Goal: Task Accomplishment & Management: Complete application form

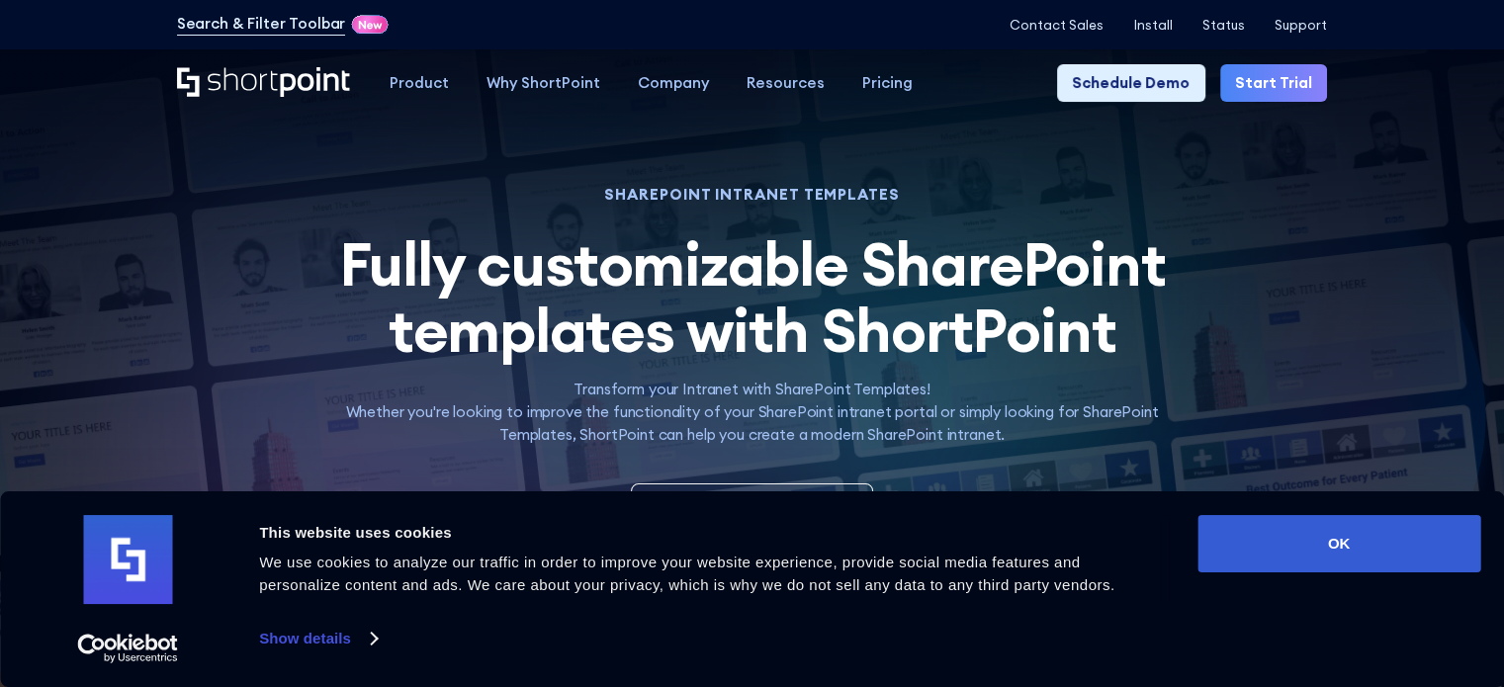
click at [1258, 89] on link "Start Trial" at bounding box center [1273, 83] width 107 height 38
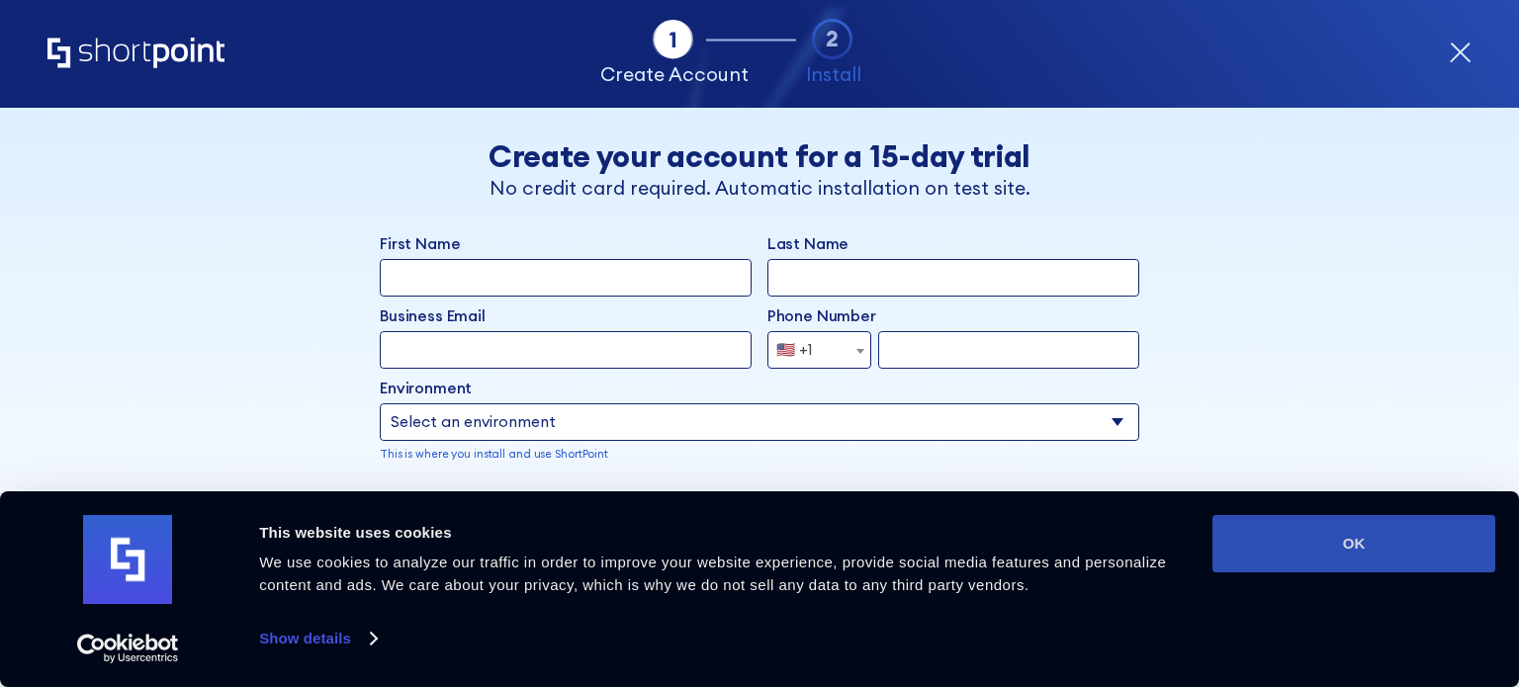
click at [1359, 548] on button "OK" at bounding box center [1354, 543] width 283 height 57
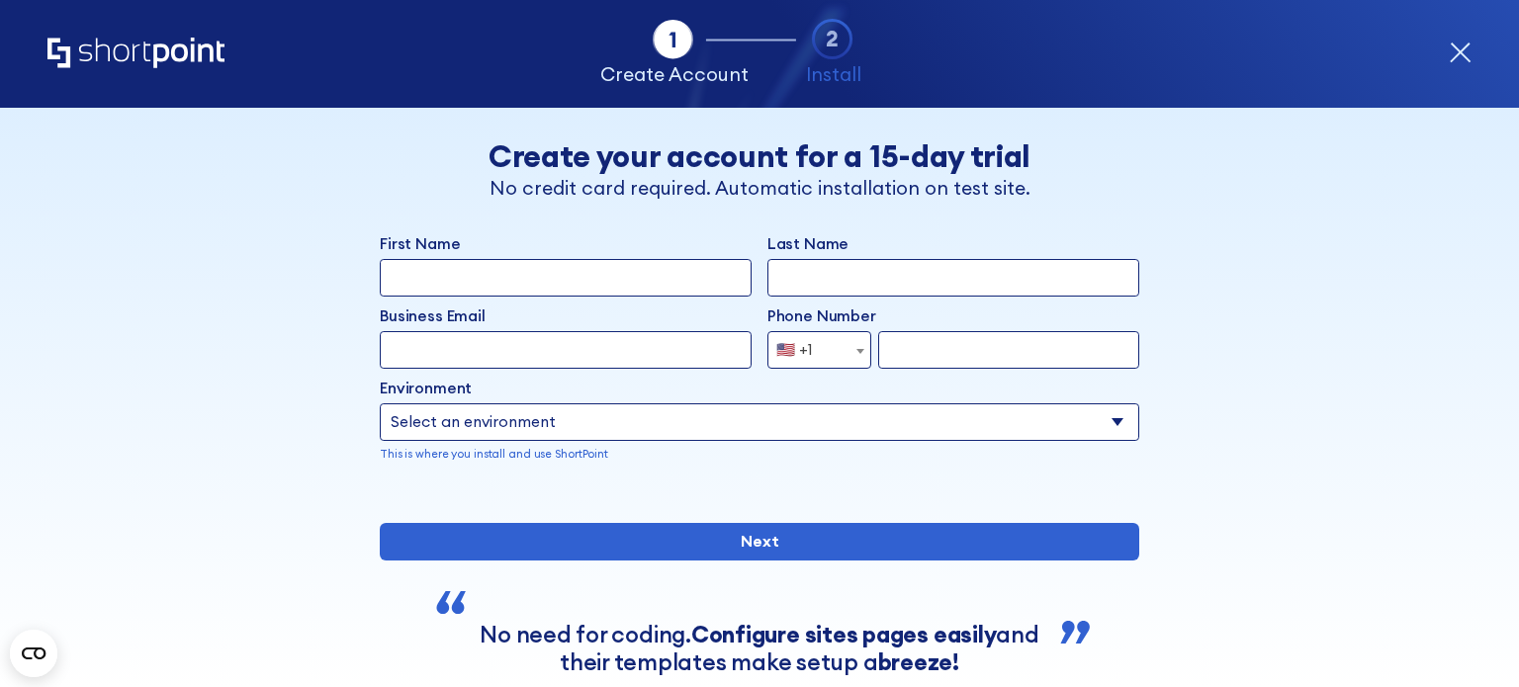
click at [466, 287] on input "First Name" at bounding box center [566, 278] width 372 height 38
type input "Ziqi"
type input "Mao"
type input "dmmao1997@gmail.com"
select select "+1"
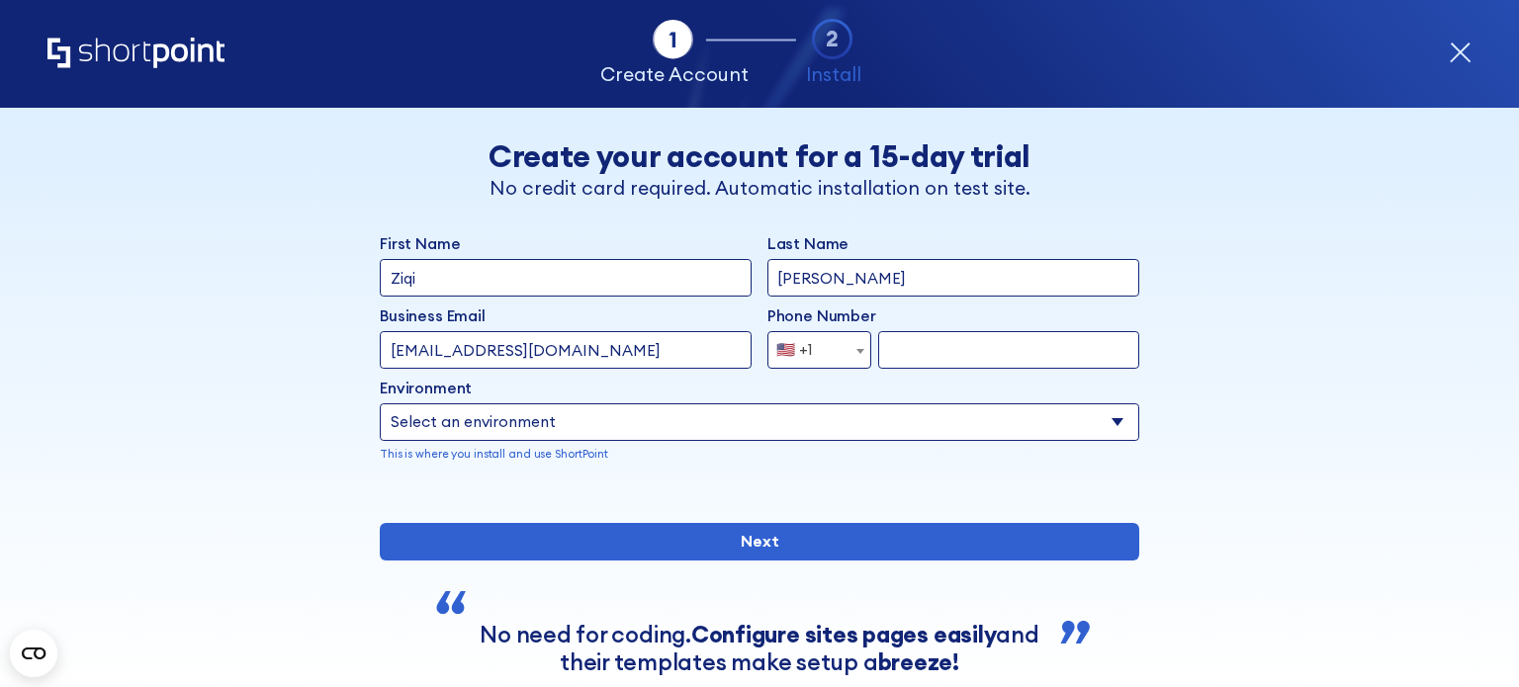
type input "6728664738"
click at [582, 420] on select "Select an environment Microsoft 365 SharePoint Online SharePoint 2019 (On-Premi…" at bounding box center [760, 423] width 760 height 38
select select "SharePoint Online"
click at [380, 404] on select "Select an environment Microsoft 365 SharePoint Online SharePoint 2019 (On-Premi…" at bounding box center [760, 423] width 760 height 38
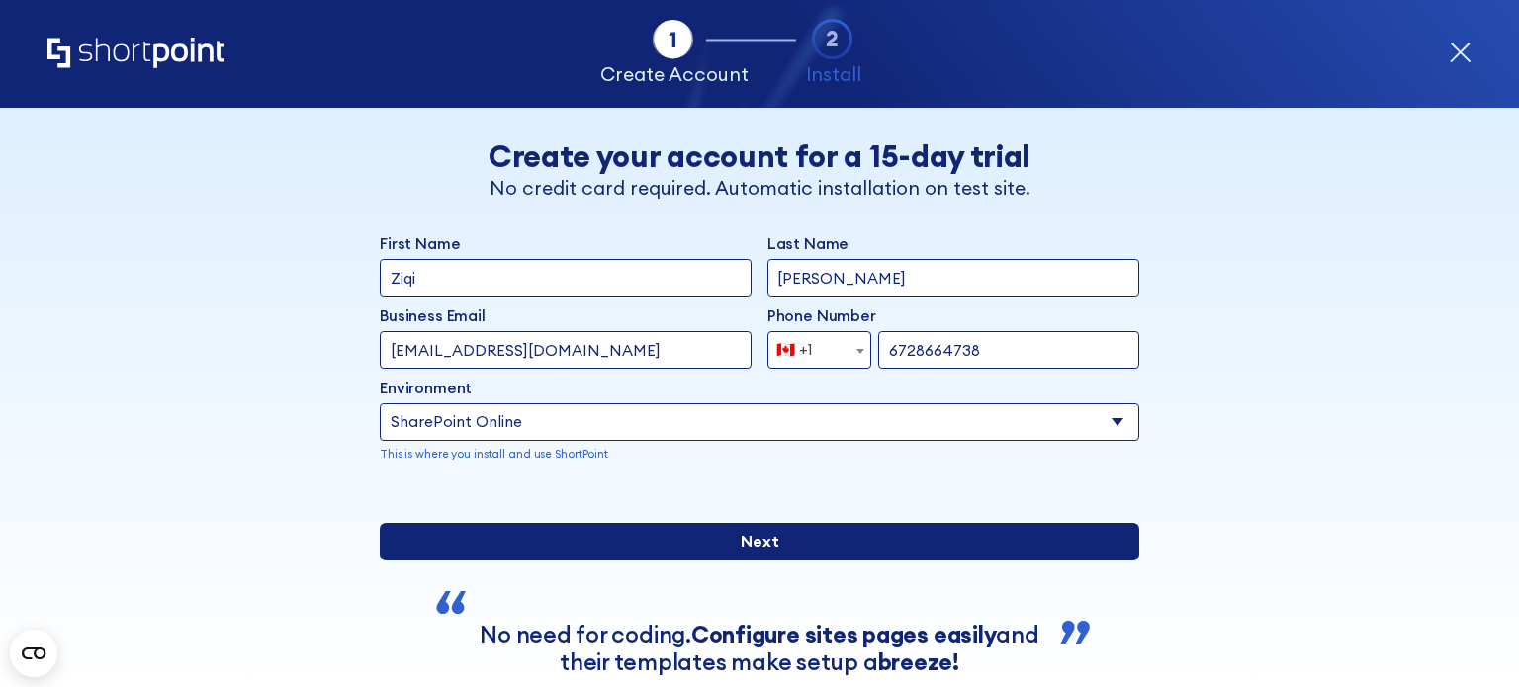
click at [793, 561] on input "Next" at bounding box center [760, 542] width 760 height 38
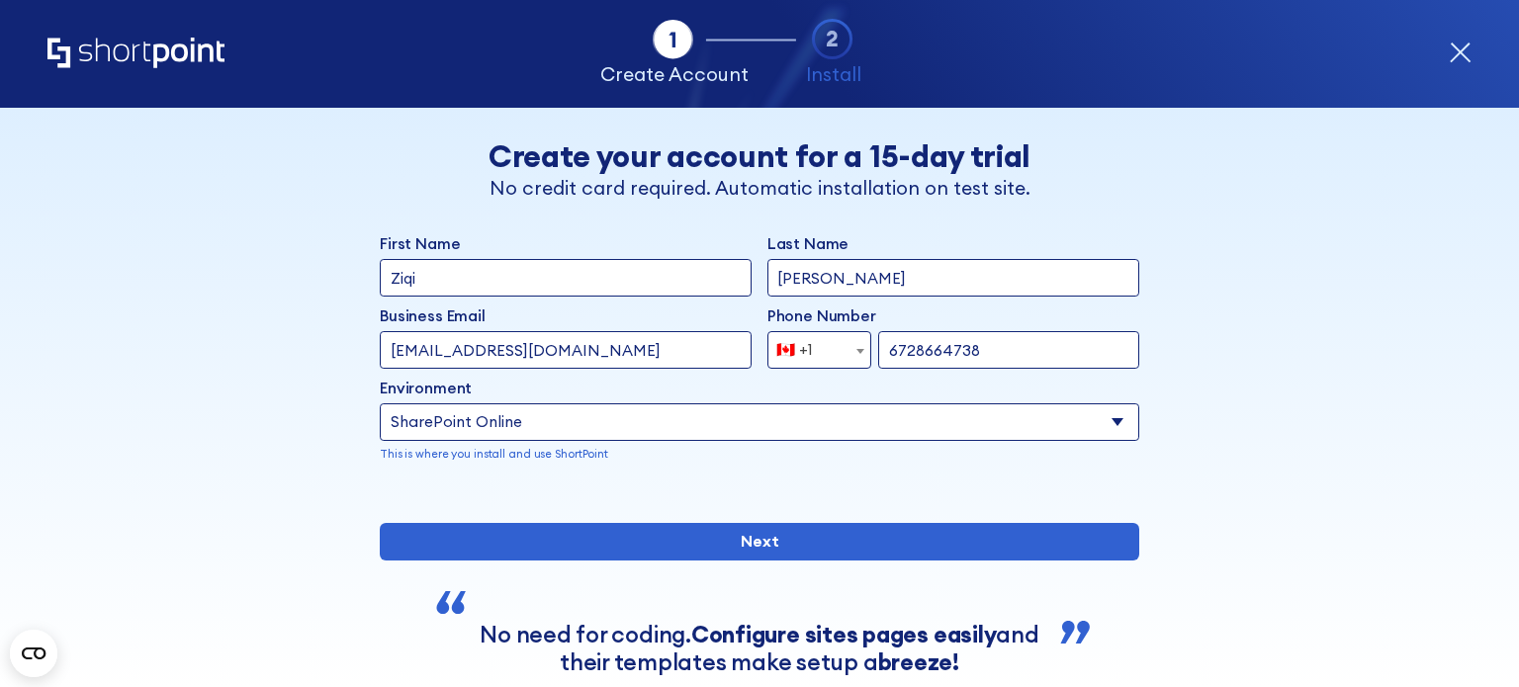
drag, startPoint x: 551, startPoint y: 350, endPoint x: 123, endPoint y: 317, distance: 429.5
click at [159, 323] on div "Tab 1 Tab 2 Tab 3 Tab 4 Tell us more about you New customer Existing customer B…" at bounding box center [759, 398] width 1519 height 580
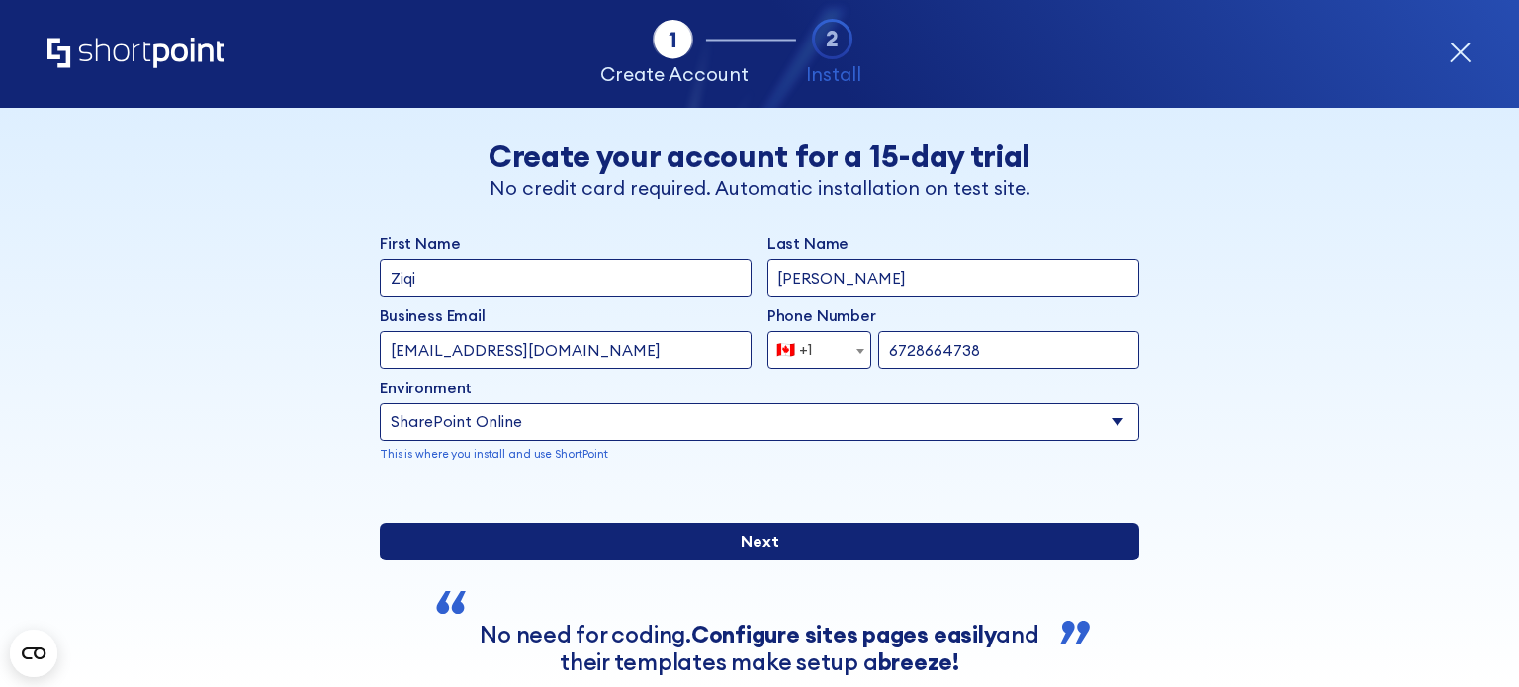
type input "dm@rafilm.ca"
click at [815, 561] on input "Next" at bounding box center [760, 542] width 760 height 38
